Goal: Information Seeking & Learning: Learn about a topic

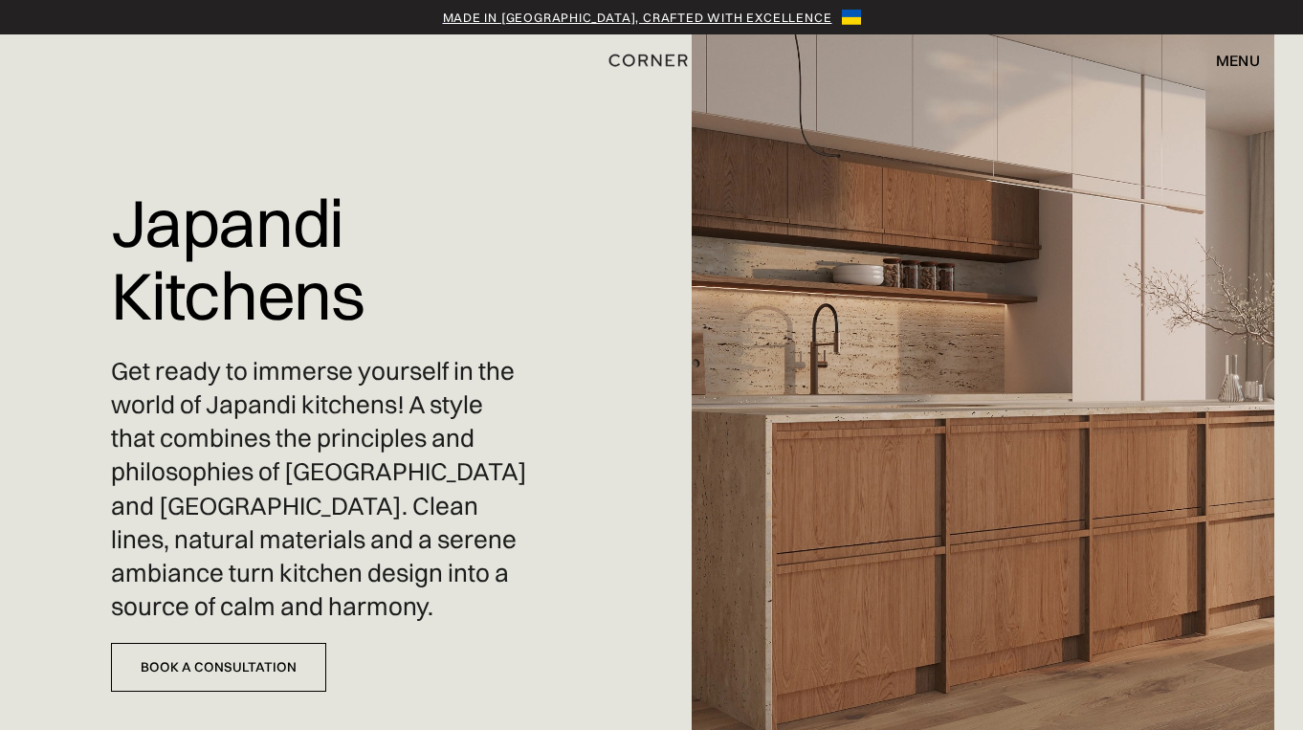
click at [1226, 61] on div "menu" at bounding box center [1238, 60] width 44 height 15
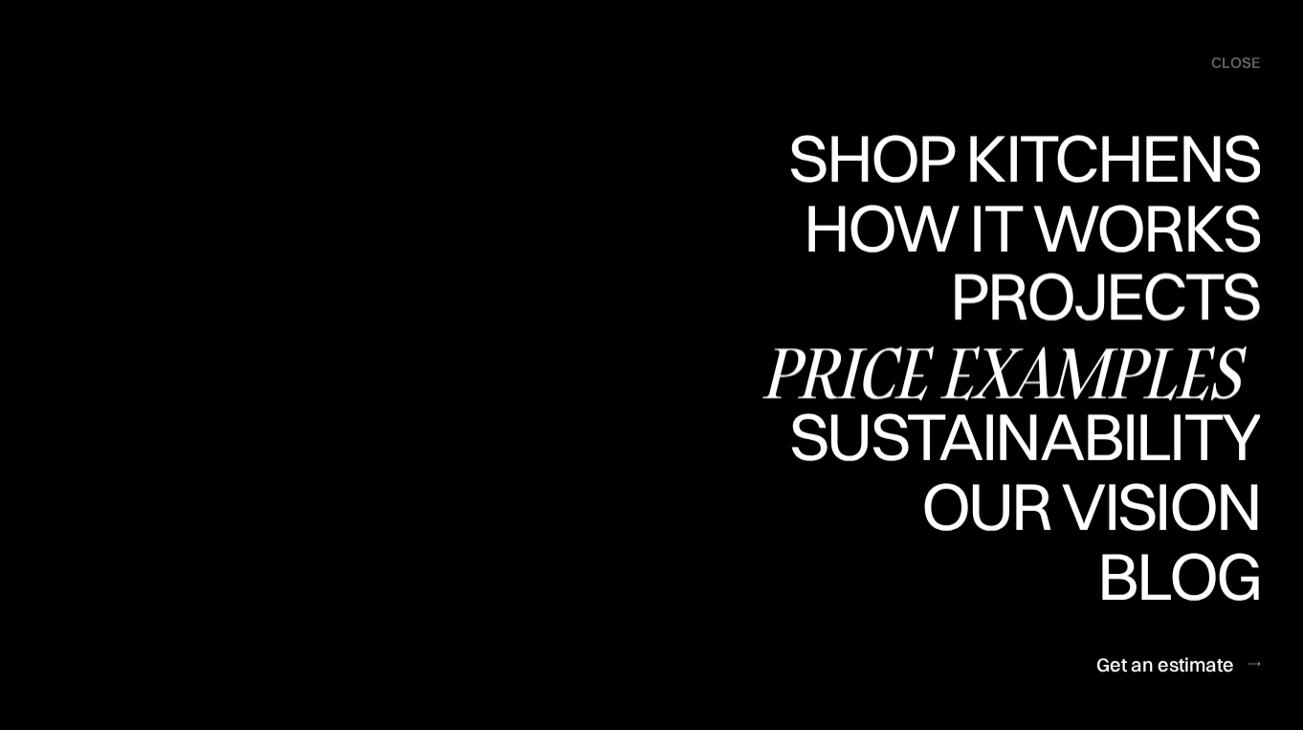
click at [1053, 363] on div "Price examples" at bounding box center [1009, 373] width 501 height 67
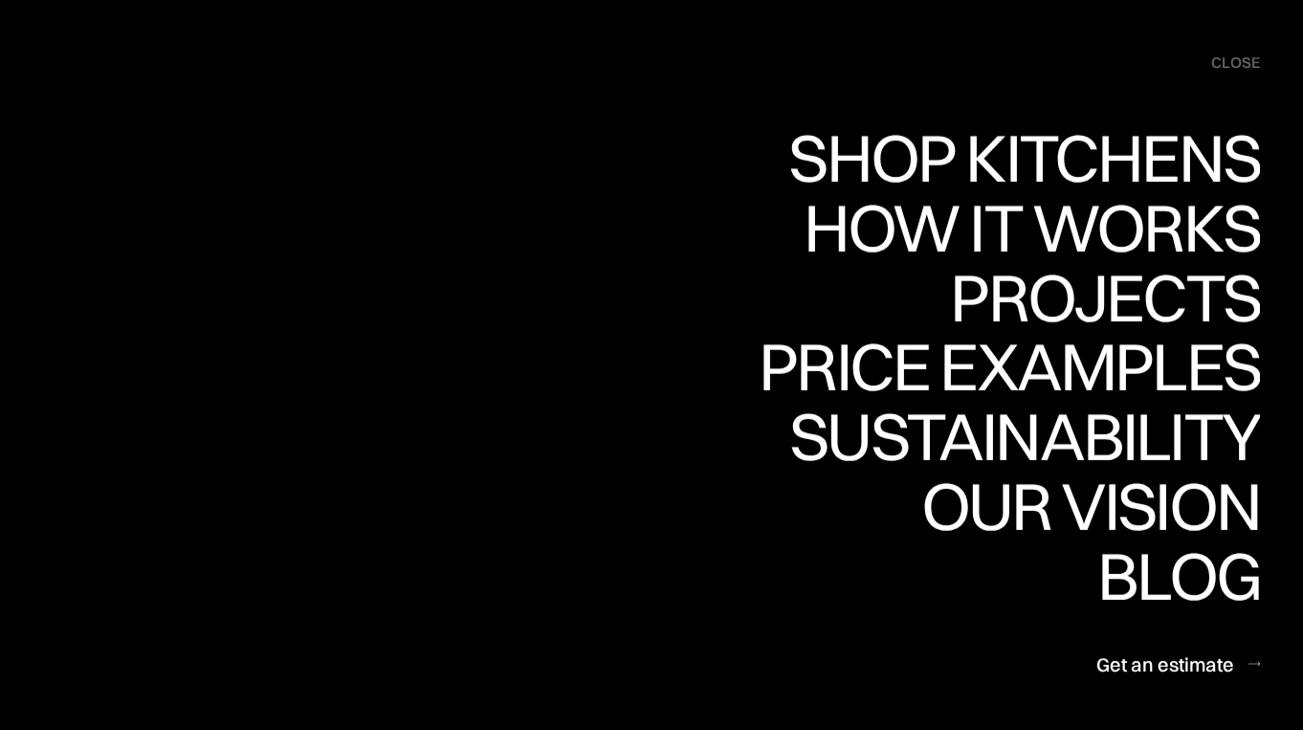
scroll to position [182, 0]
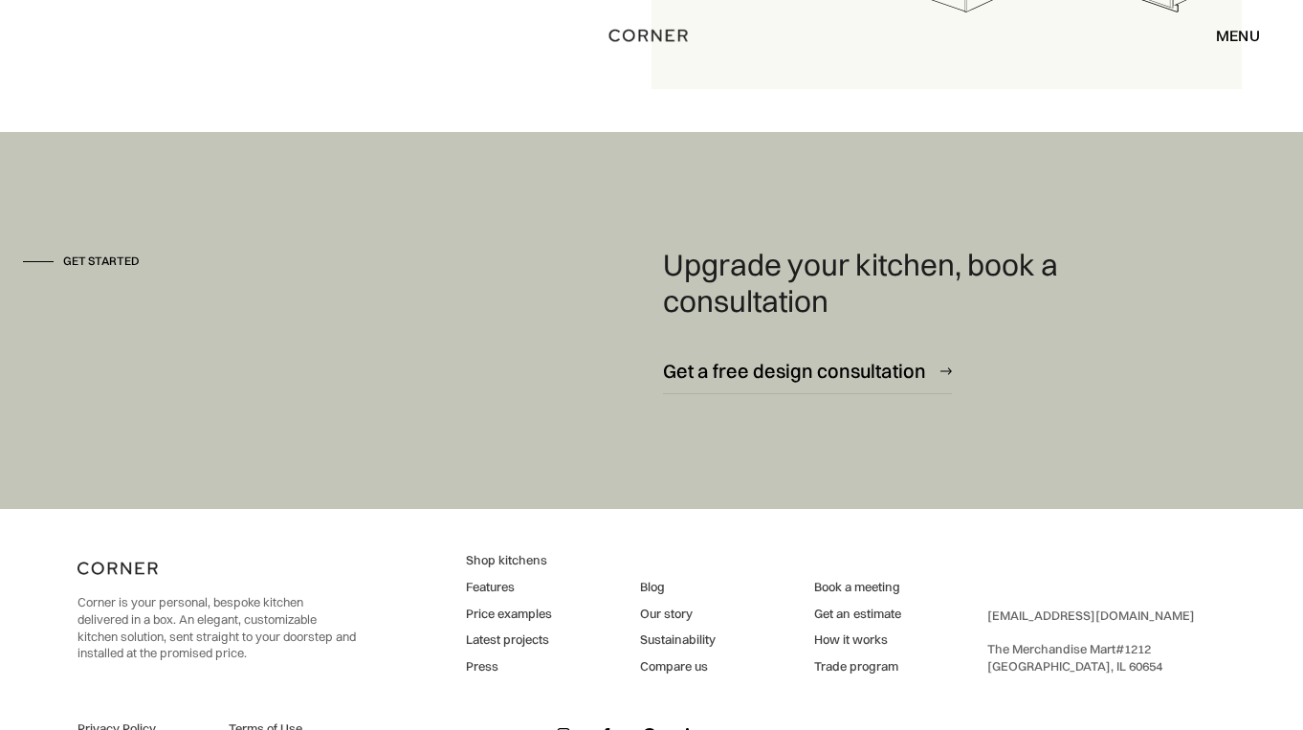
scroll to position [2588, 0]
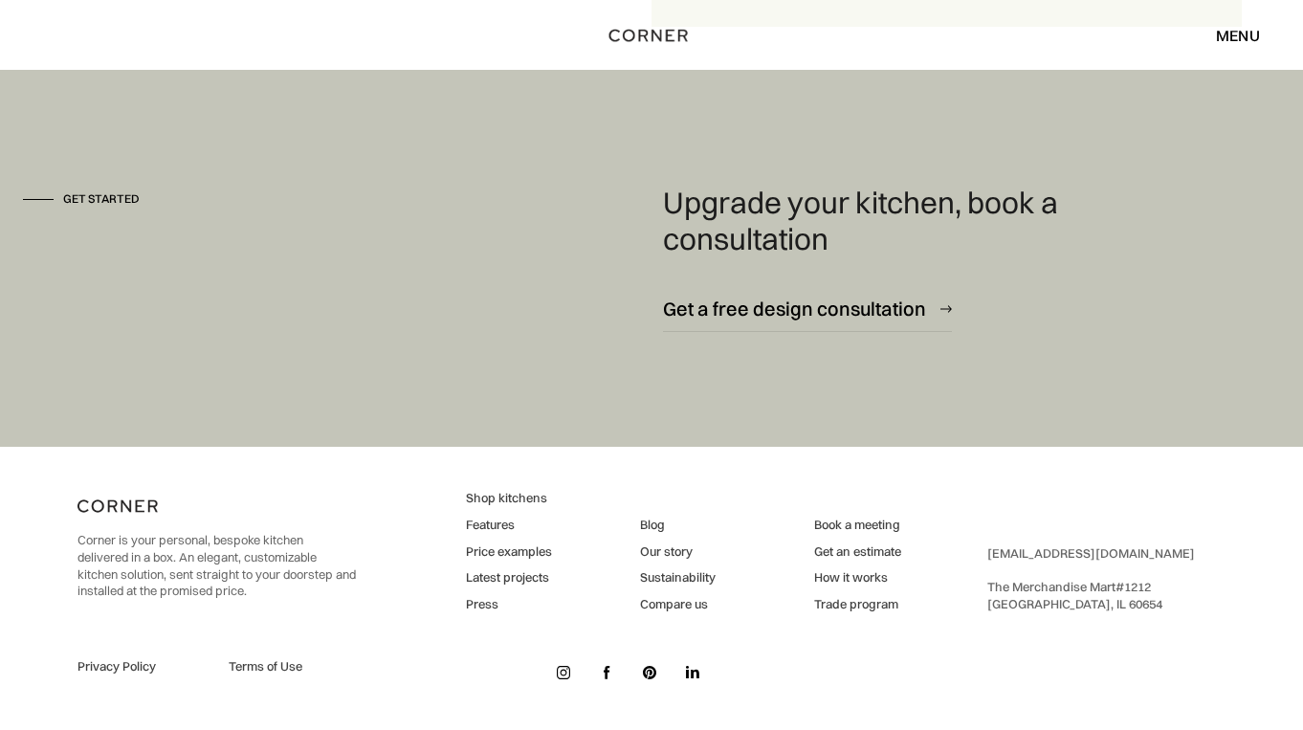
click at [496, 551] on link "Price examples" at bounding box center [509, 551] width 86 height 17
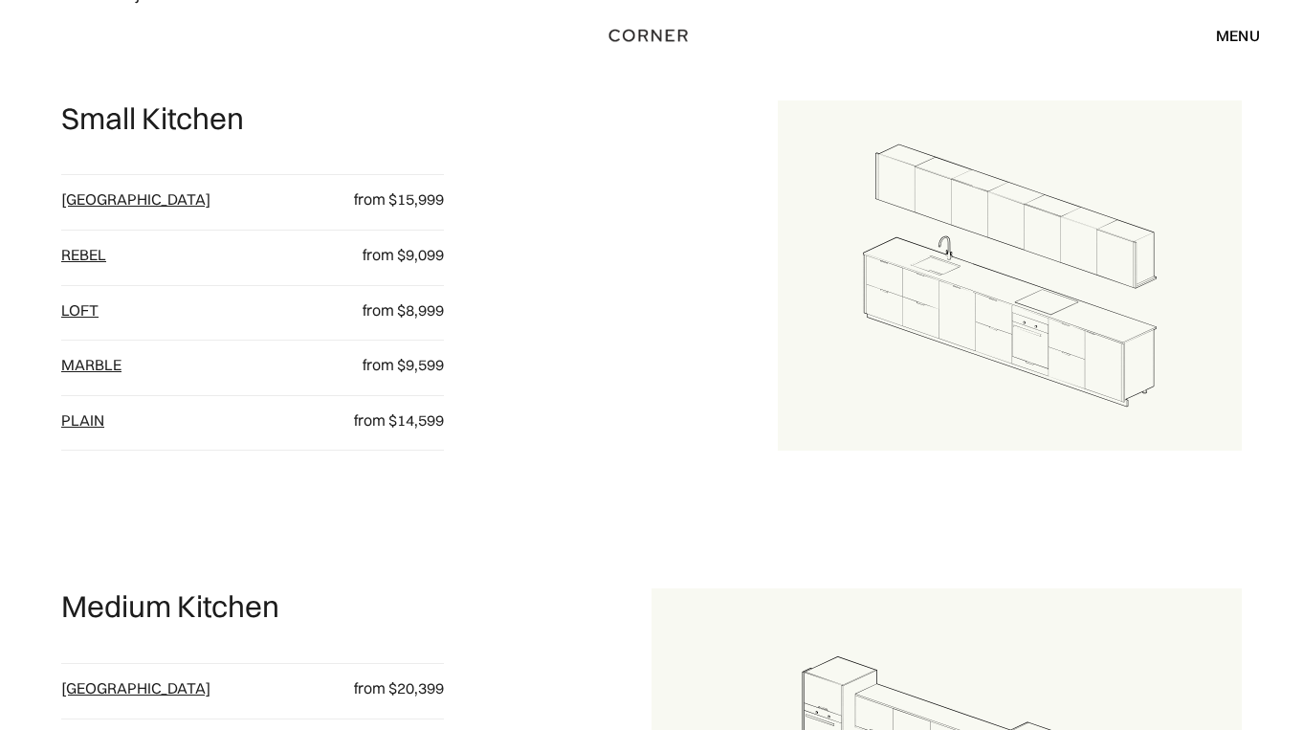
scroll to position [595, 0]
